Goal: Complete application form

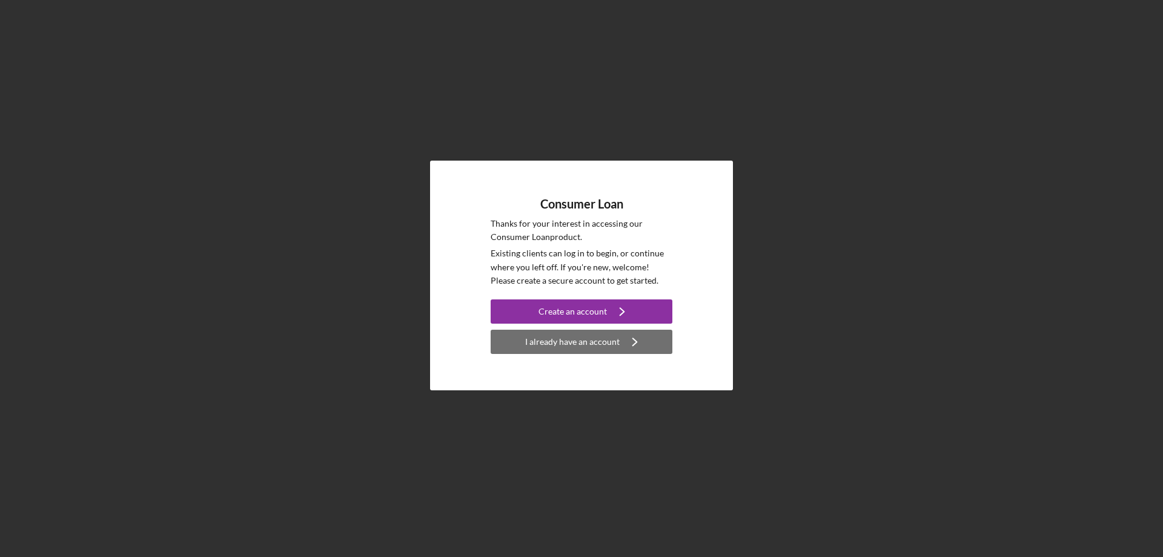
click at [607, 340] on div "I already have an account" at bounding box center [572, 341] width 94 height 24
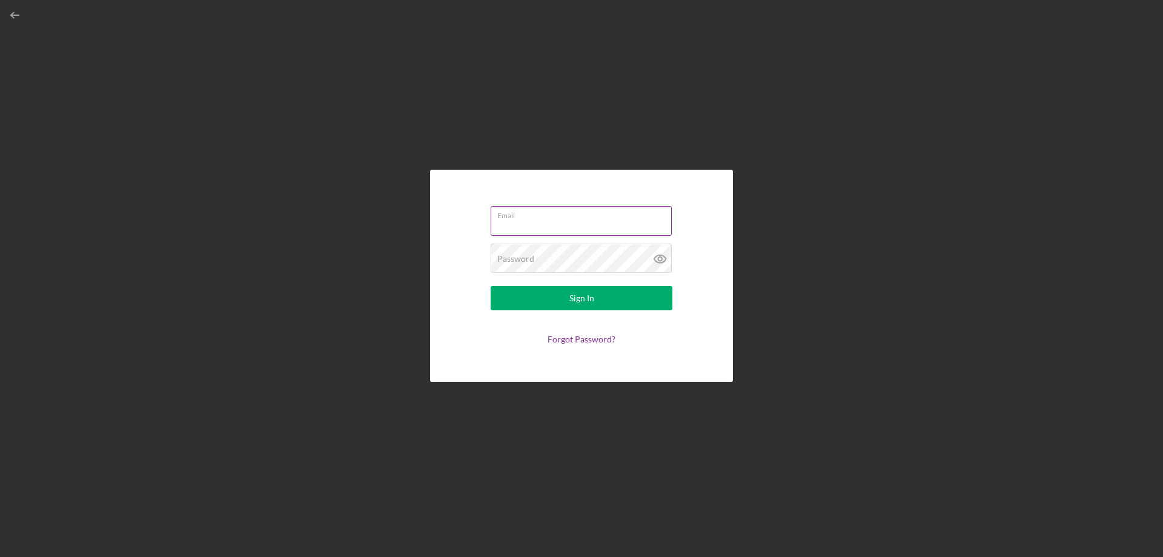
click at [545, 225] on input "Email" at bounding box center [581, 220] width 181 height 29
click at [491, 286] on button "Sign In" at bounding box center [582, 298] width 182 height 24
type input "[EMAIL_ADDRESS][DOMAIN_NAME]"
click at [491, 286] on button "Sign In" at bounding box center [582, 298] width 182 height 24
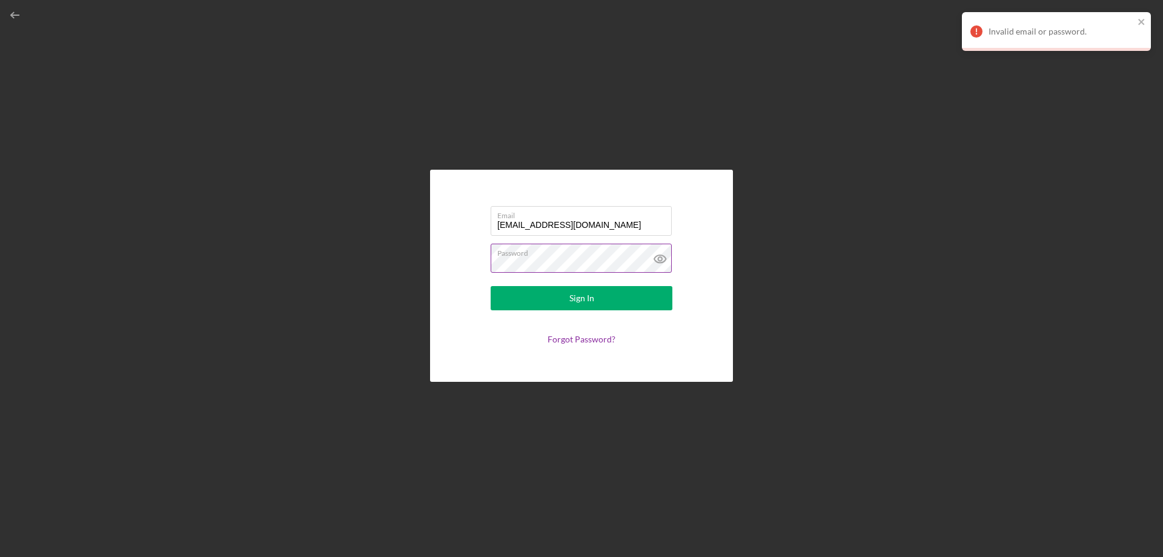
click at [665, 258] on icon at bounding box center [660, 259] width 12 height 8
click at [588, 293] on div "Sign In" at bounding box center [581, 298] width 25 height 24
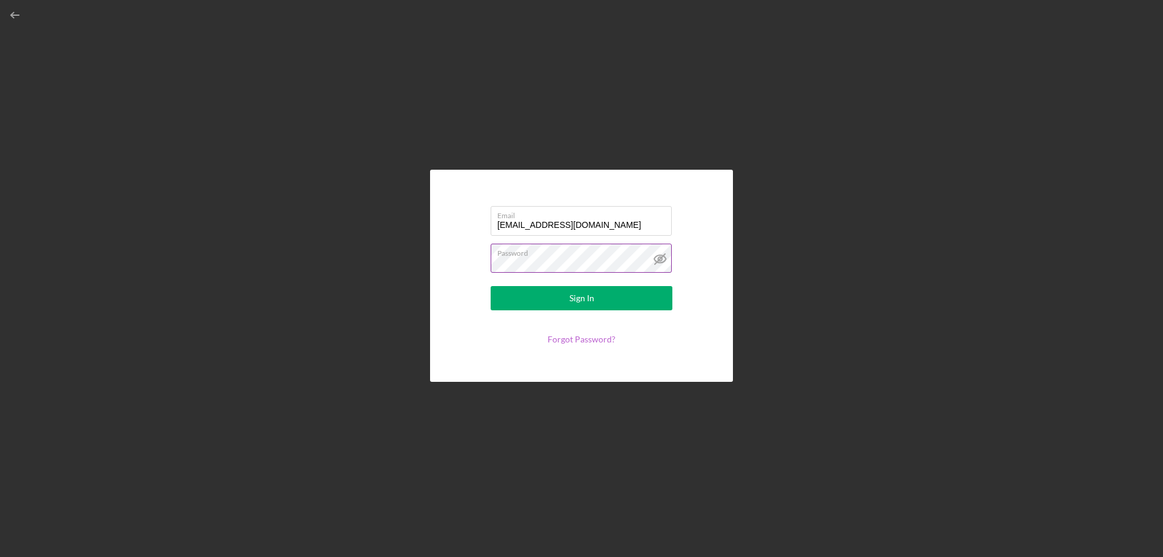
click at [592, 342] on link "Forgot Password?" at bounding box center [582, 339] width 68 height 10
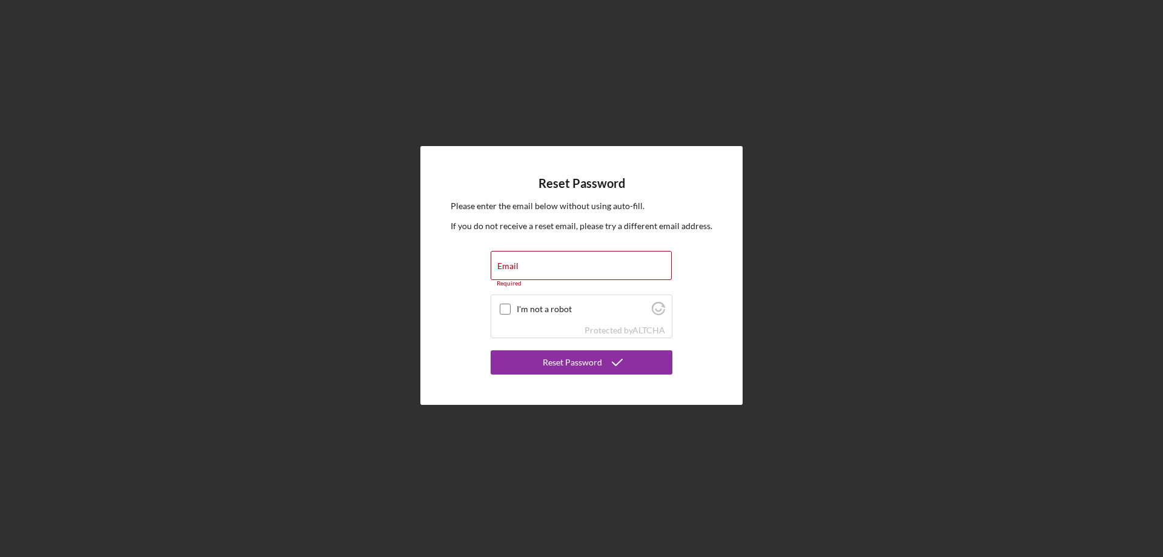
drag, startPoint x: 607, startPoint y: 333, endPoint x: 674, endPoint y: 50, distance: 290.6
click at [674, 50] on div "Reset Password Please enter the email below without using auto-fill. If you do …" at bounding box center [581, 275] width 1151 height 551
drag, startPoint x: 672, startPoint y: 79, endPoint x: 673, endPoint y: 106, distance: 26.7
drag, startPoint x: 673, startPoint y: 106, endPoint x: 712, endPoint y: 112, distance: 39.2
click at [712, 112] on div "Reset Password Please enter the email below without using auto-fill. If you do …" at bounding box center [581, 275] width 1151 height 551
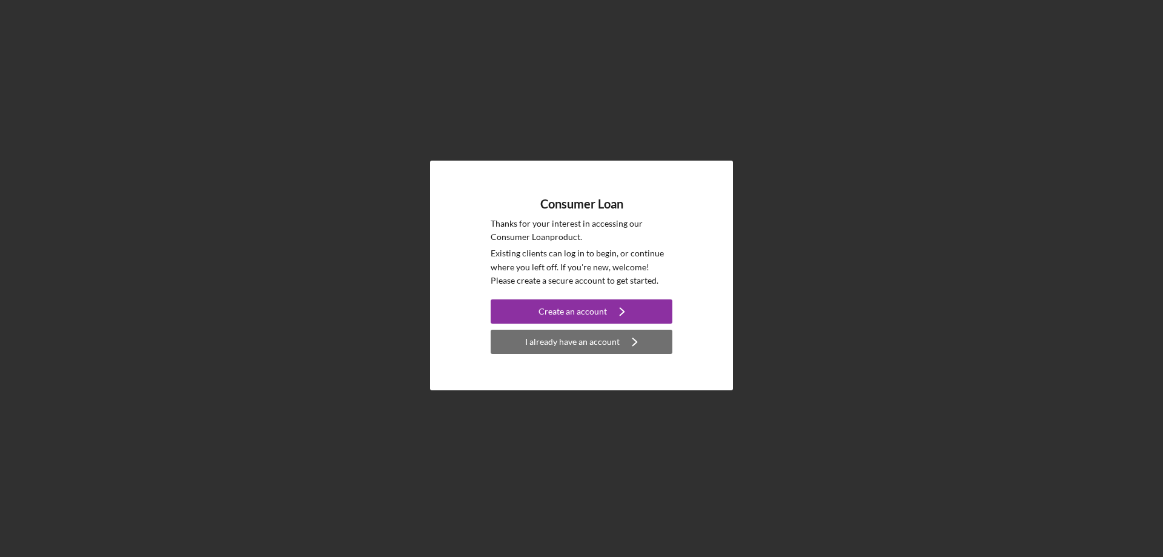
click at [592, 349] on div "I already have an account" at bounding box center [572, 341] width 94 height 24
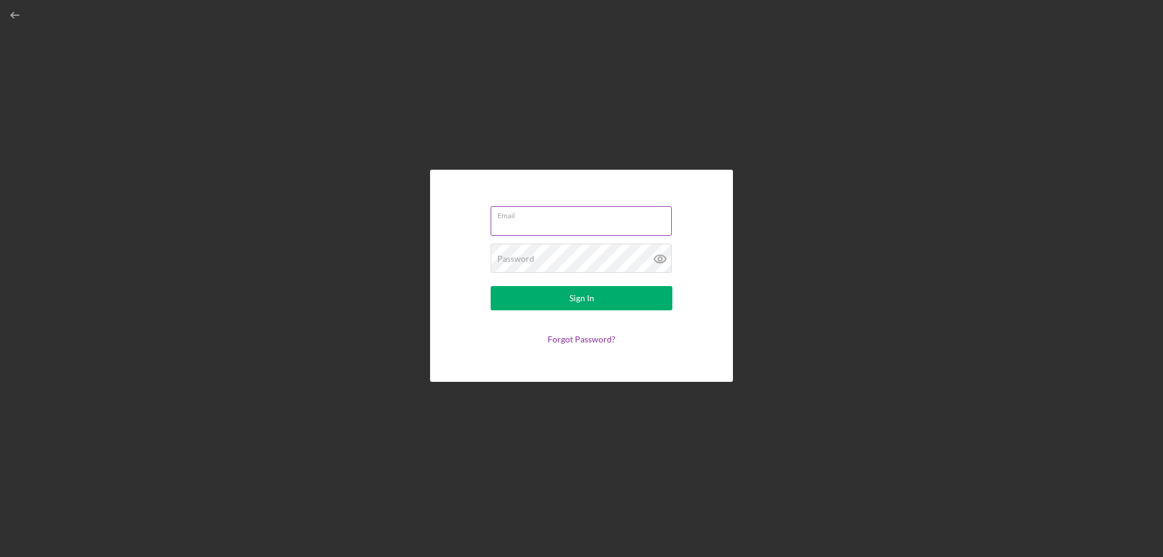
click at [642, 217] on div "Email" at bounding box center [582, 221] width 182 height 30
drag, startPoint x: 638, startPoint y: 233, endPoint x: 658, endPoint y: 220, distance: 24.0
click at [658, 220] on div "Email Required" at bounding box center [582, 222] width 182 height 36
click at [600, 242] on form "Email Required Password Required Sign In Forgot Password?" at bounding box center [581, 275] width 242 height 151
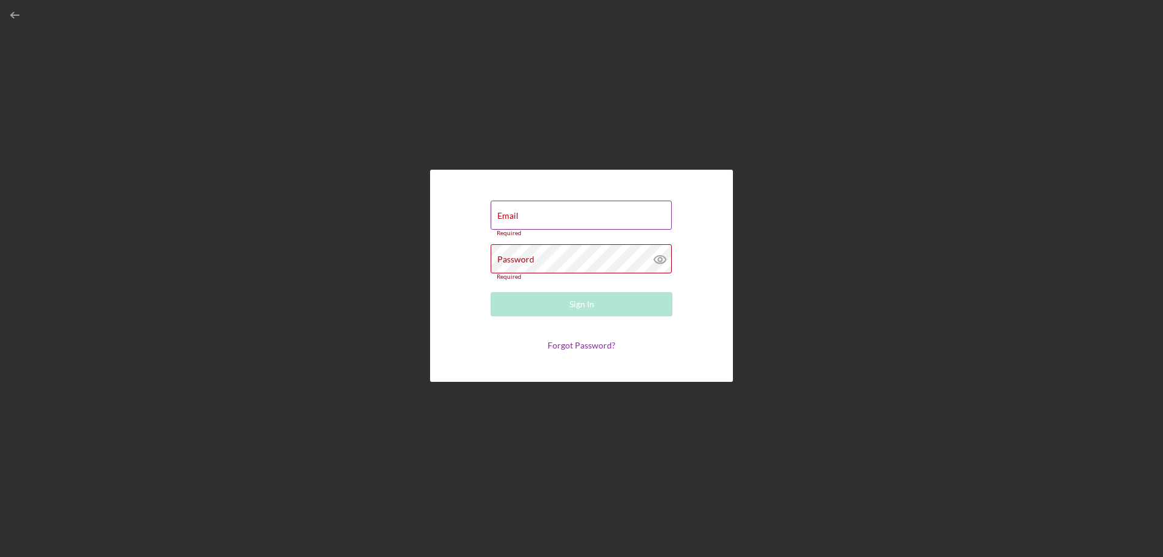
click at [573, 211] on div "Email Required" at bounding box center [582, 218] width 182 height 36
type input "[EMAIL_ADDRESS][DOMAIN_NAME]"
click at [545, 250] on div "Password Required" at bounding box center [582, 259] width 182 height 36
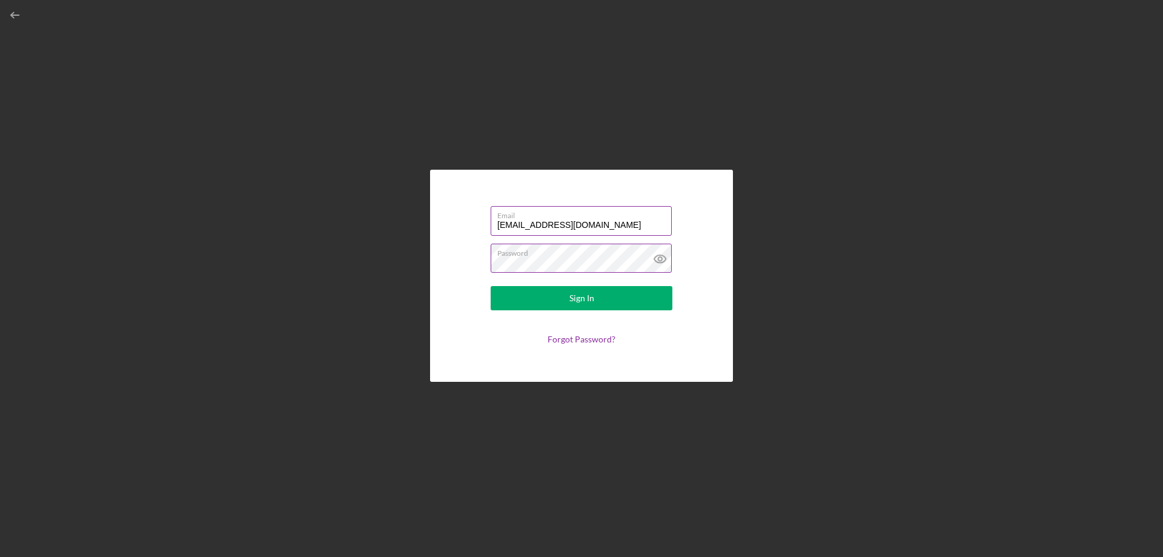
click at [491, 286] on button "Sign In" at bounding box center [582, 298] width 182 height 24
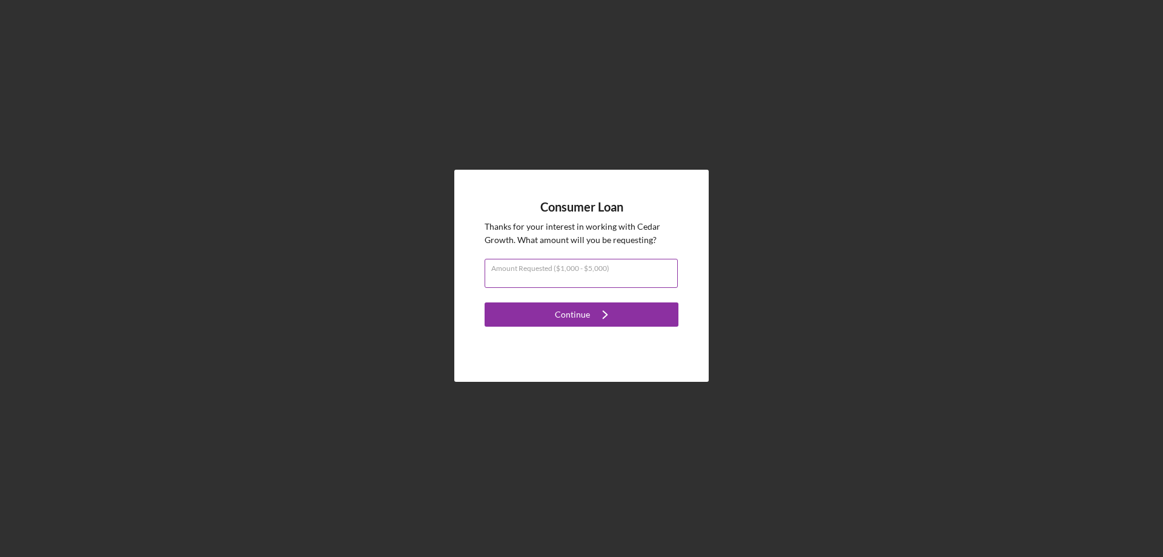
click at [606, 280] on input "Amount Requested ($1,000 - $5,000)" at bounding box center [581, 273] width 193 height 29
type input "$1,000"
click at [485, 302] on button "Continue Icon/Navigate" at bounding box center [582, 314] width 194 height 24
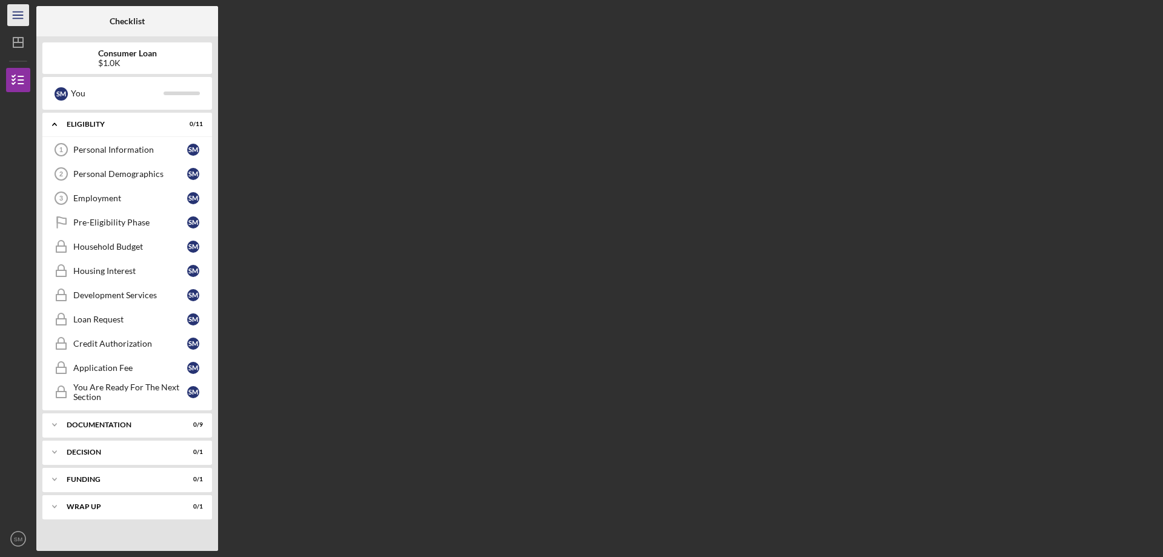
click at [24, 14] on icon "Icon/Menu" at bounding box center [18, 15] width 27 height 27
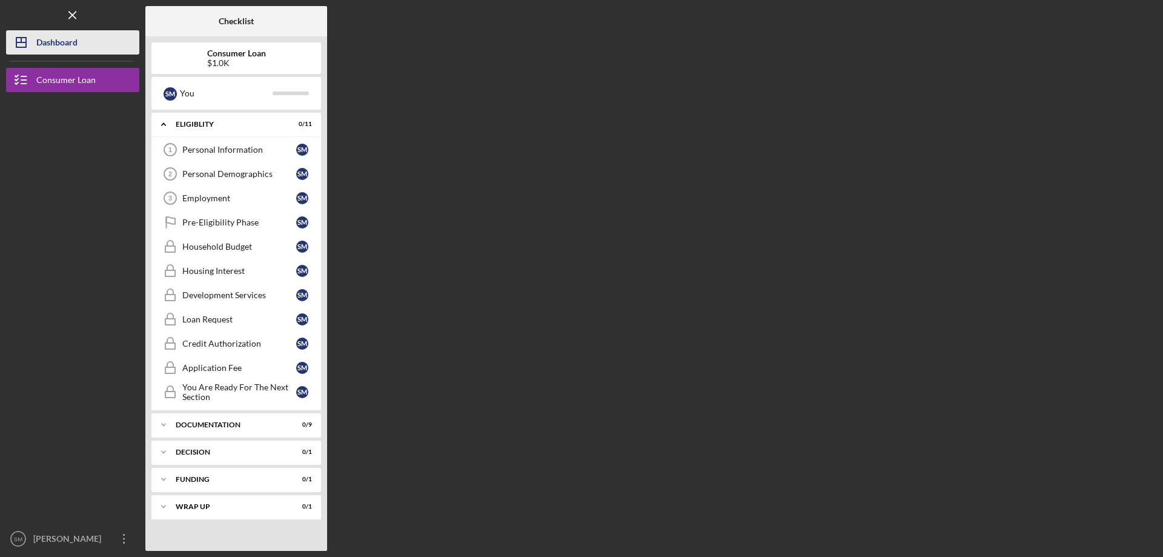
click at [24, 32] on icon "Icon/Dashboard" at bounding box center [21, 42] width 30 height 30
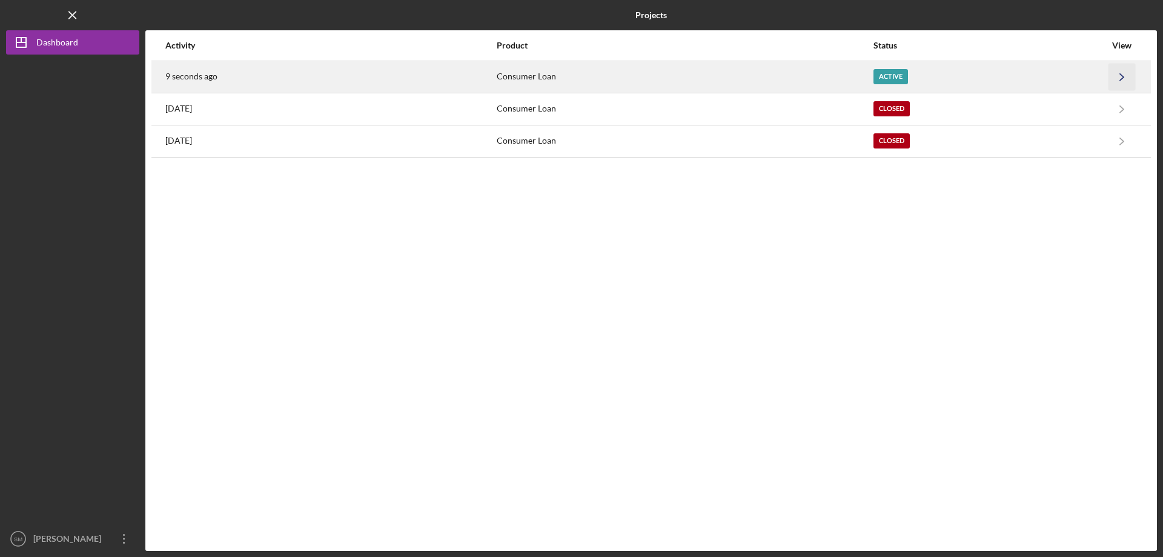
click at [1127, 76] on icon "Icon/Navigate" at bounding box center [1121, 76] width 27 height 27
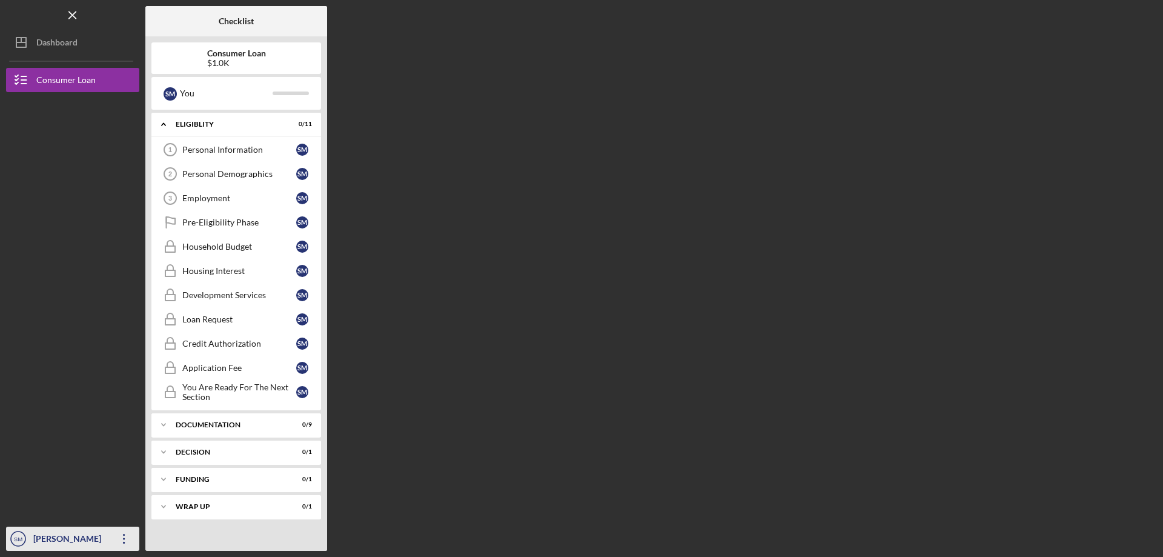
click at [55, 542] on div "[PERSON_NAME]" at bounding box center [69, 539] width 79 height 27
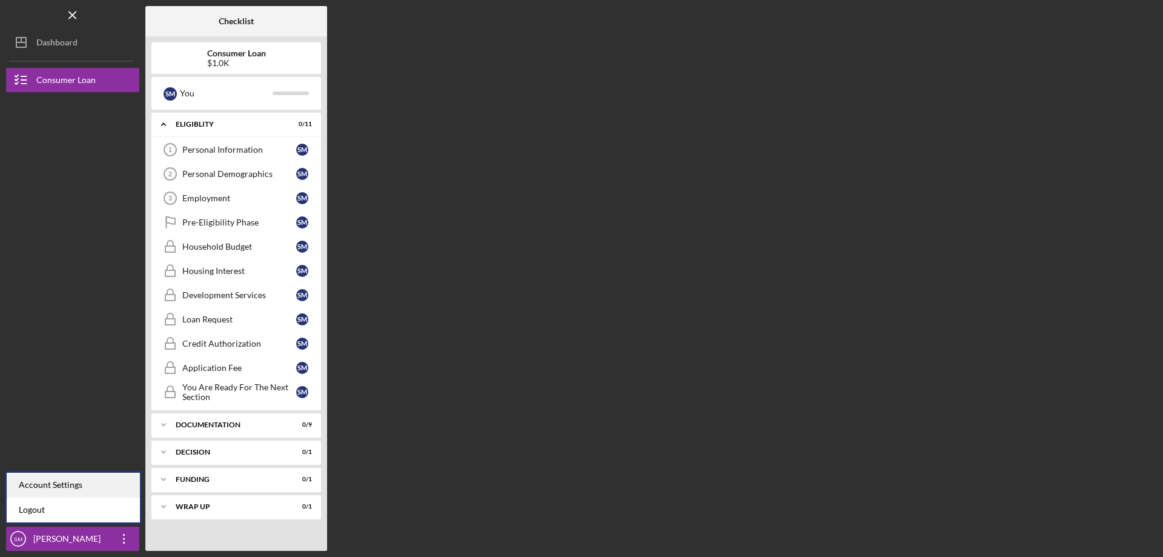
click at [49, 482] on div "Account Settings" at bounding box center [73, 484] width 133 height 25
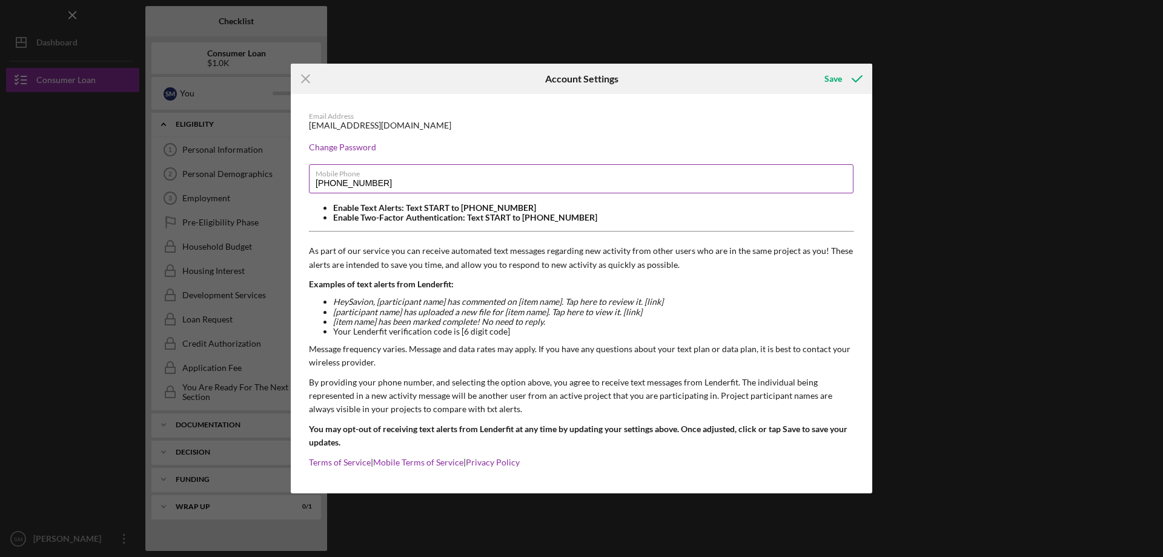
click at [453, 189] on input "[PHONE_NUMBER]" at bounding box center [581, 178] width 545 height 29
click at [395, 157] on div "Email Address [EMAIL_ADDRESS][DOMAIN_NAME] Change Password Mobile Phone [PHONE_…" at bounding box center [581, 293] width 581 height 399
click at [389, 180] on input "[PHONE_NUMBER]" at bounding box center [581, 178] width 545 height 29
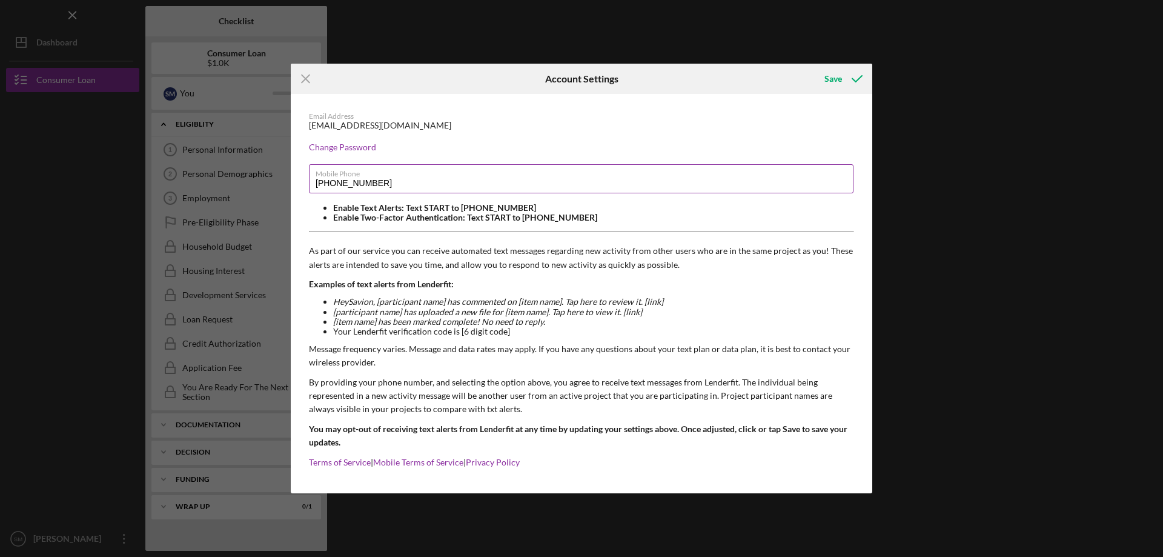
type input "[PHONE_NUMBER]"
click at [812, 67] on button "Save" at bounding box center [842, 79] width 60 height 24
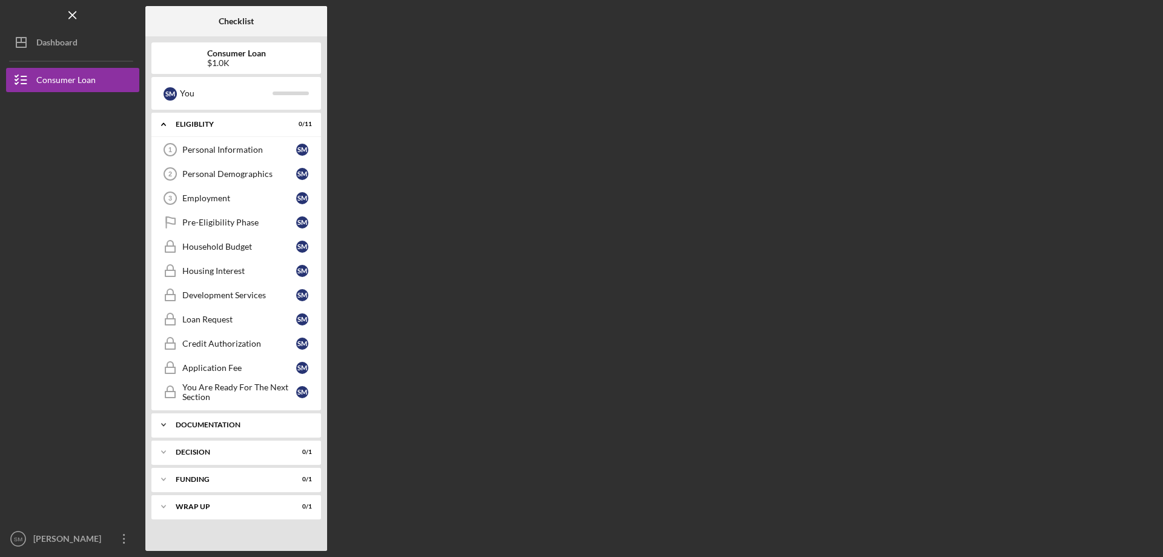
click at [233, 415] on div "Icon/Expander Documentation 0 / 9" at bounding box center [236, 424] width 170 height 24
click at [256, 464] on link "Tribal ID Tribal ID S M" at bounding box center [235, 474] width 157 height 24
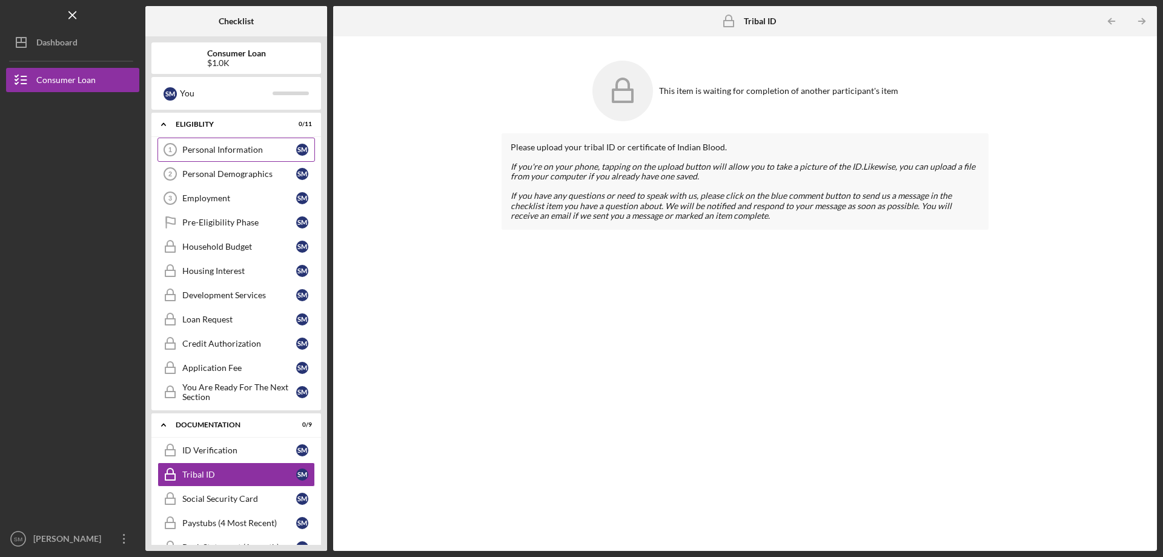
click at [263, 141] on link "Personal Information 1 Personal Information S M" at bounding box center [235, 149] width 157 height 24
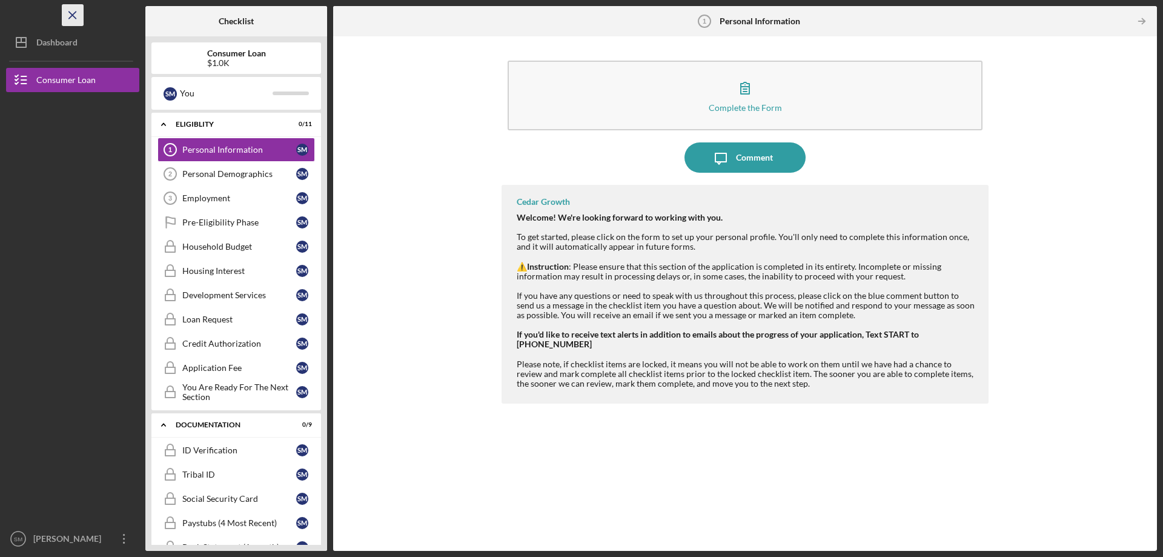
click at [80, 21] on icon "Icon/Menu Close" at bounding box center [72, 15] width 27 height 27
